Goal: Information Seeking & Learning: Learn about a topic

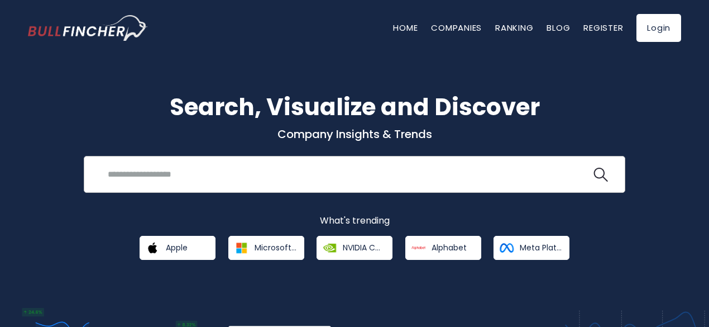
click at [151, 167] on input "search" at bounding box center [346, 174] width 490 height 21
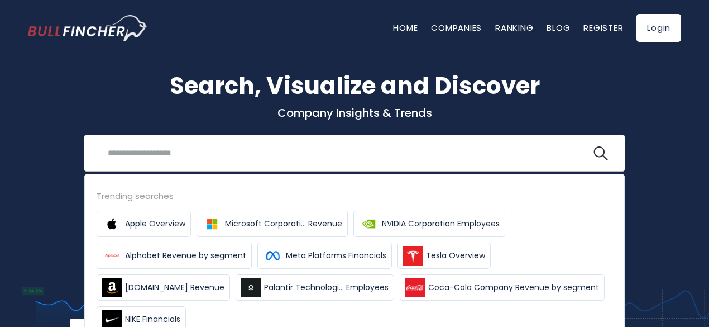
scroll to position [20, 0]
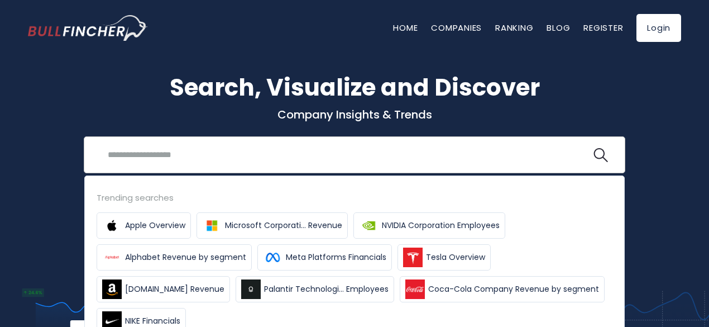
click at [148, 156] on input "search" at bounding box center [346, 154] width 490 height 21
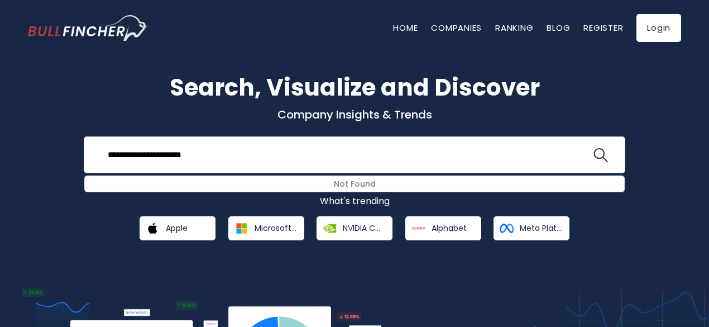
click at [593, 148] on button at bounding box center [600, 155] width 15 height 15
type input "*"
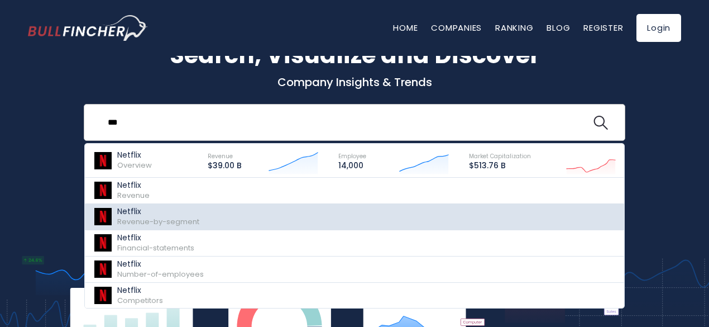
scroll to position [0, 0]
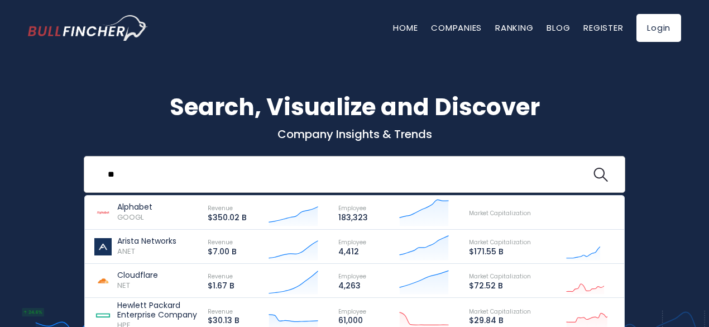
type input "*"
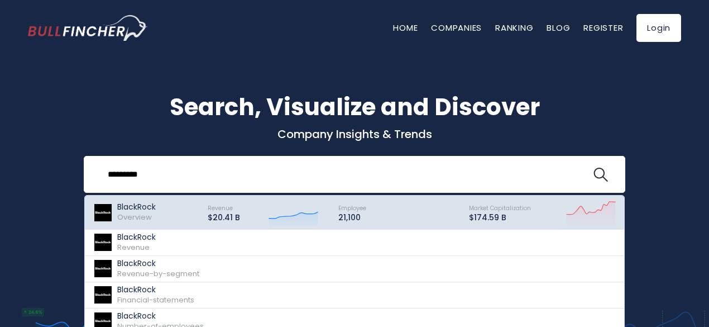
type input "*********"
click at [143, 202] on p "BlackRock" at bounding box center [136, 206] width 39 height 9
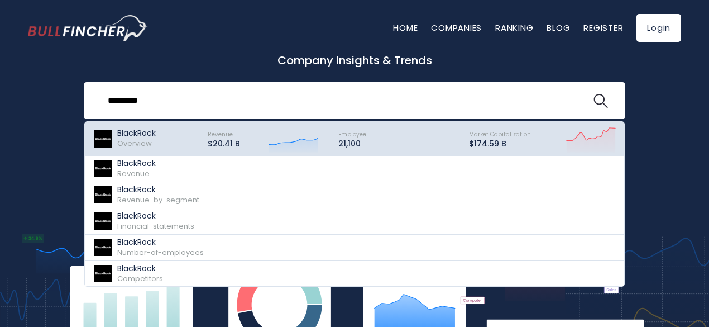
scroll to position [74, 0]
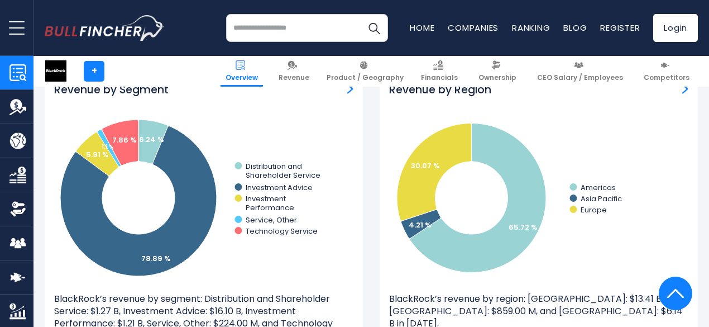
scroll to position [1045, 0]
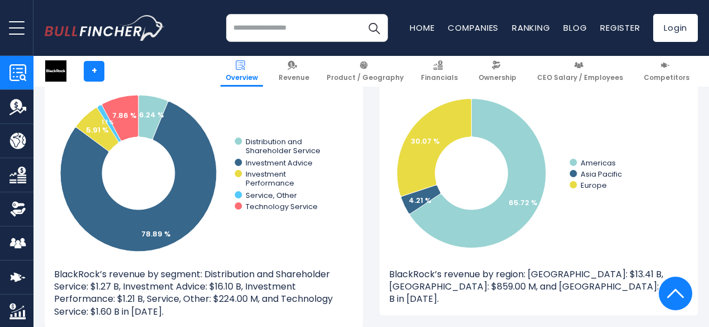
drag, startPoint x: 219, startPoint y: 175, endPoint x: 209, endPoint y: 176, distance: 10.1
click at [209, 176] on icon "Created with Highcharts 12.1.2 6.24 % 78.89 % 5.91 % 1.1 % 7.86 % Distribution …" at bounding box center [193, 172] width 279 height 167
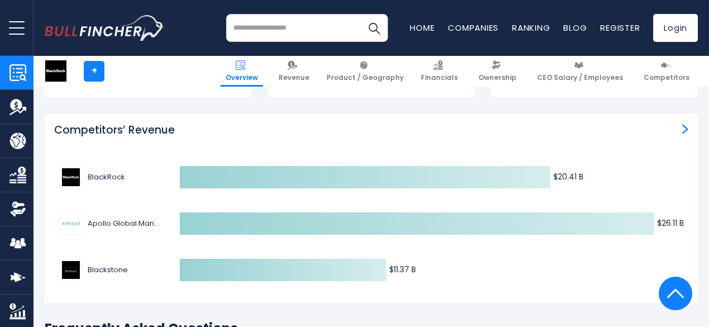
scroll to position [3324, 0]
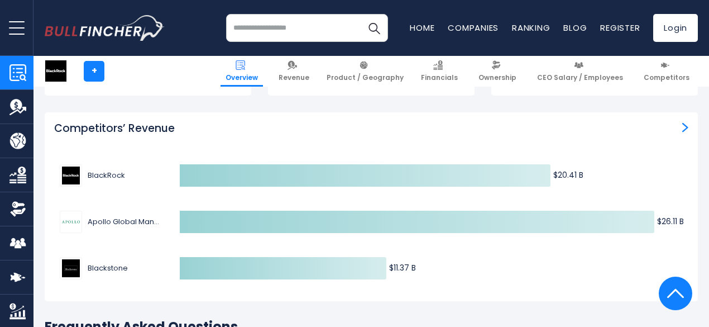
click at [109, 216] on span "Apollo Global Management" at bounding box center [124, 221] width 73 height 11
